Goal: Go to known website: Go to known website

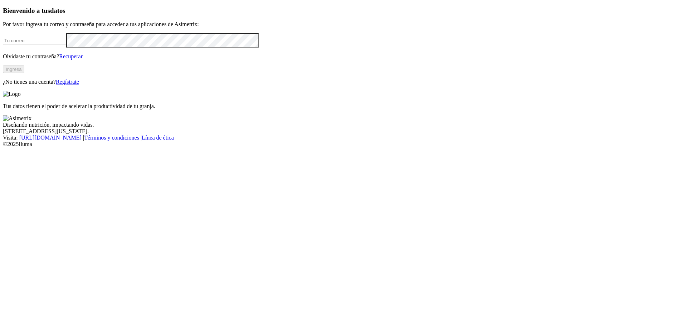
click at [66, 44] on input "email" at bounding box center [34, 41] width 63 height 8
type input "[PERSON_NAME][EMAIL_ADDRESS][PERSON_NAME][DOMAIN_NAME]"
click at [24, 73] on button "Ingresa" at bounding box center [13, 69] width 21 height 8
